Goal: Information Seeking & Learning: Learn about a topic

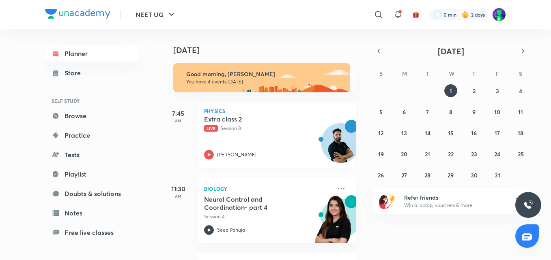
click at [219, 120] on h5 "Extra class 2" at bounding box center [254, 119] width 101 height 8
